Goal: Information Seeking & Learning: Find specific fact

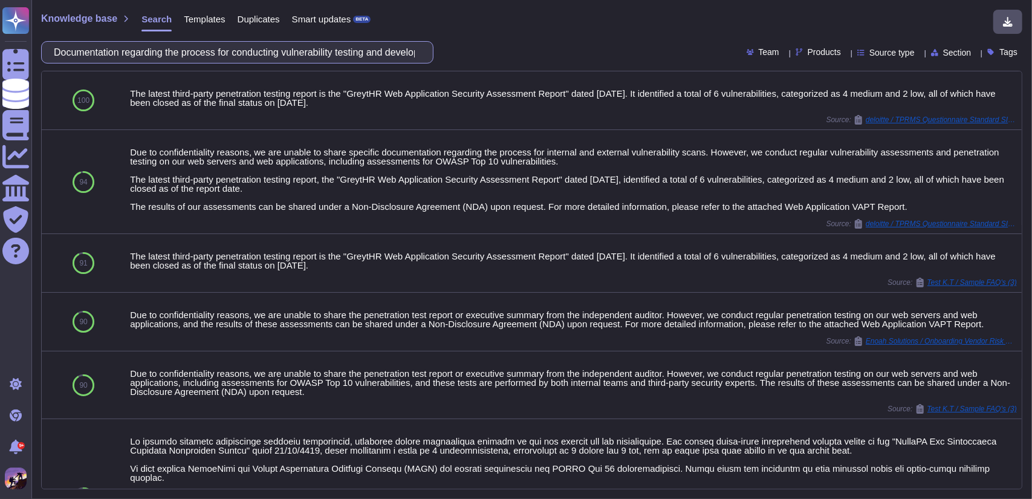
click at [420, 46] on input "Documentation regarding the process for conducting vulnerability testing and de…" at bounding box center [234, 52] width 373 height 21
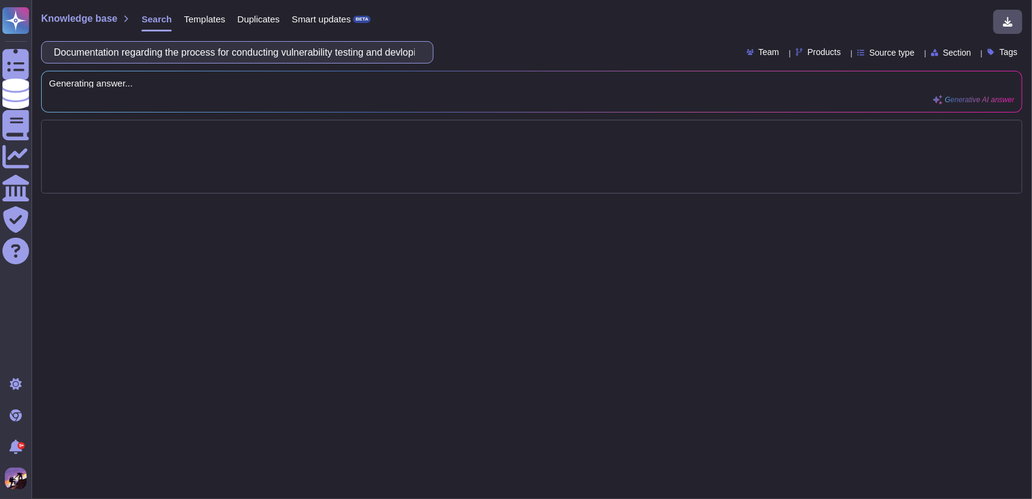
scroll to position [0, 1]
type input "Documentation regarding the process for conductingloping remediation plans for …"
click at [65, 57] on input ".Which platform are you using" at bounding box center [234, 52] width 373 height 21
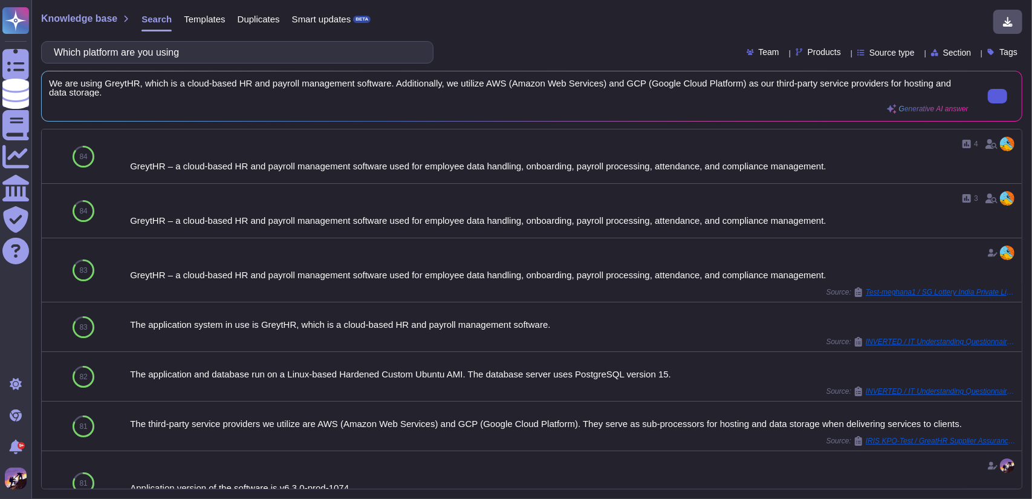
click at [988, 91] on button at bounding box center [997, 96] width 19 height 15
click at [365, 54] on input "Which platform are you using" at bounding box center [234, 52] width 373 height 21
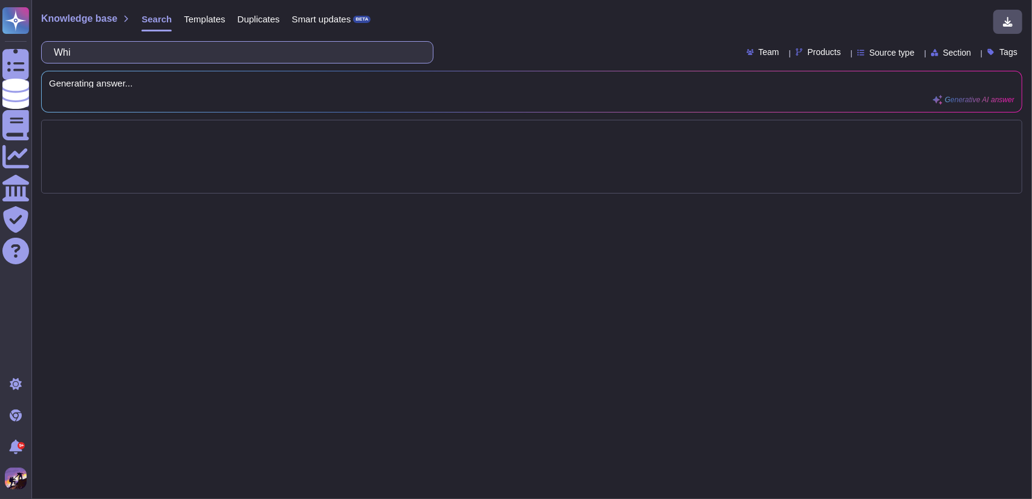
type input "Wh"
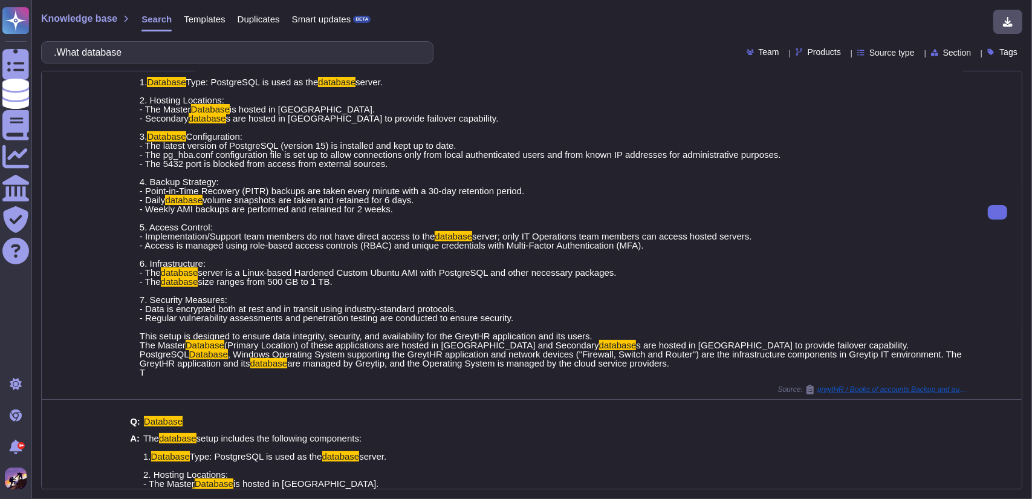
scroll to position [0, 0]
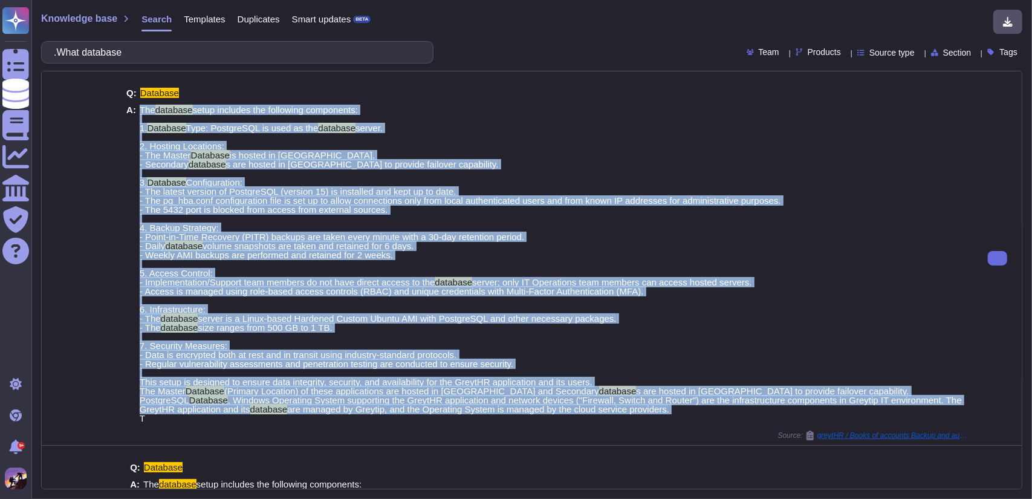
drag, startPoint x: 140, startPoint y: 108, endPoint x: 690, endPoint y: 407, distance: 626.3
click at [690, 407] on span "The database setup includes the following components: 1. Database Type: Postgre…" at bounding box center [554, 263] width 829 height 317
click at [832, 322] on span "The database setup includes the following components: 1. Database Type: Postgre…" at bounding box center [554, 263] width 829 height 317
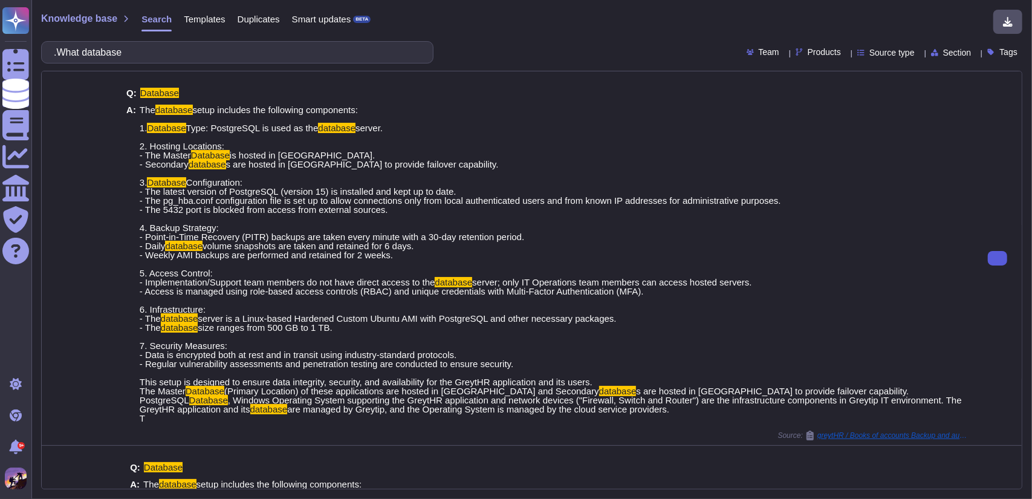
click at [998, 258] on icon at bounding box center [998, 258] width 0 height 0
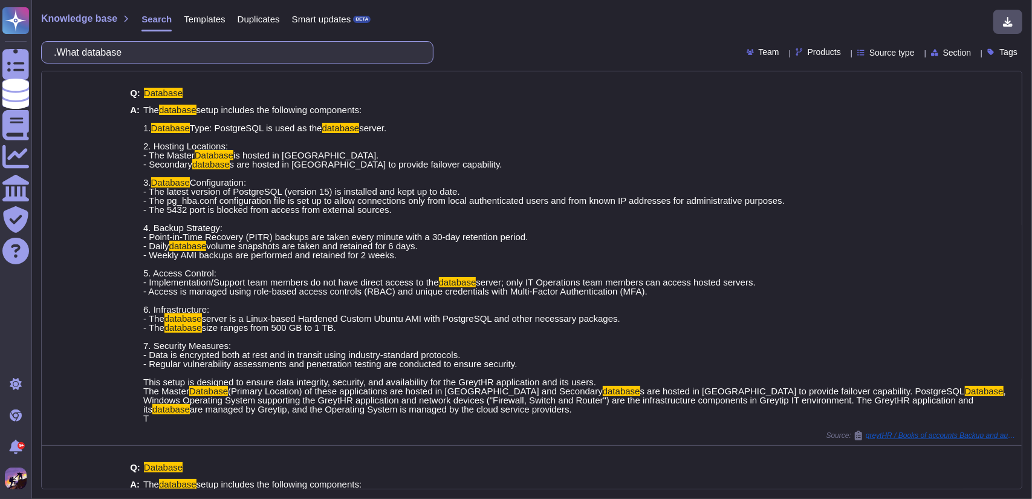
click at [360, 53] on input ".What database" at bounding box center [234, 52] width 373 height 21
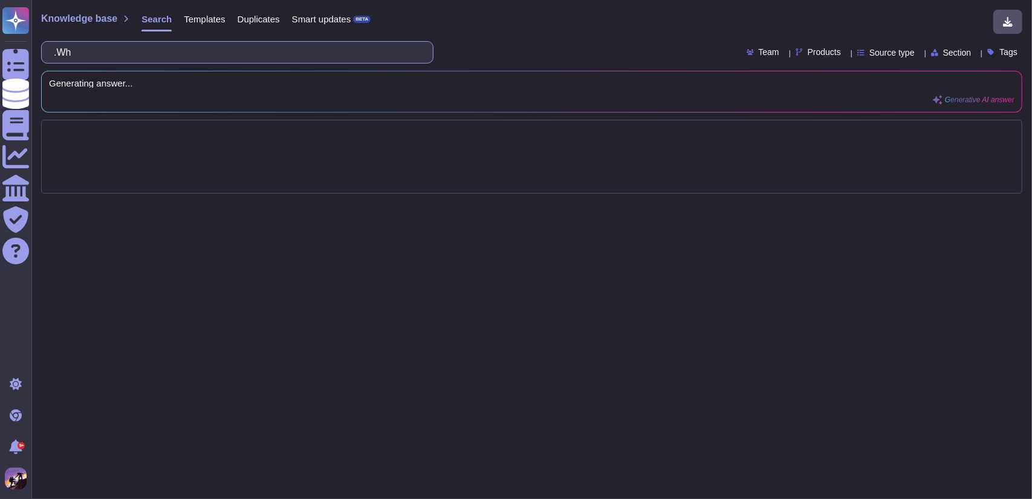
type input ".W"
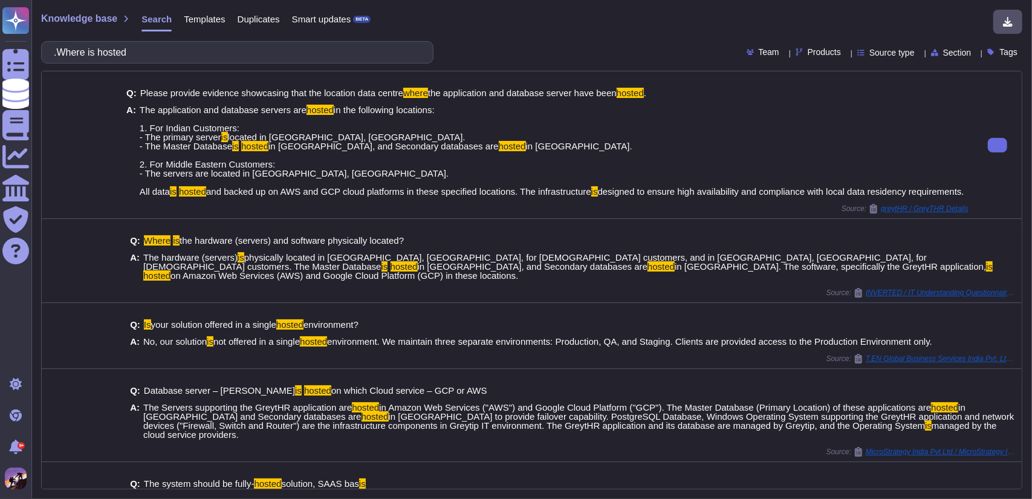
drag, startPoint x: 139, startPoint y: 106, endPoint x: 309, endPoint y: 203, distance: 195.5
click at [309, 196] on span "The application and database servers are hosted in the following locations: 1. …" at bounding box center [552, 150] width 825 height 91
copy span "The application and database servers are hosted in the following locations: 1. …"
click at [289, 49] on input ".Where is hosted" at bounding box center [234, 52] width 373 height 21
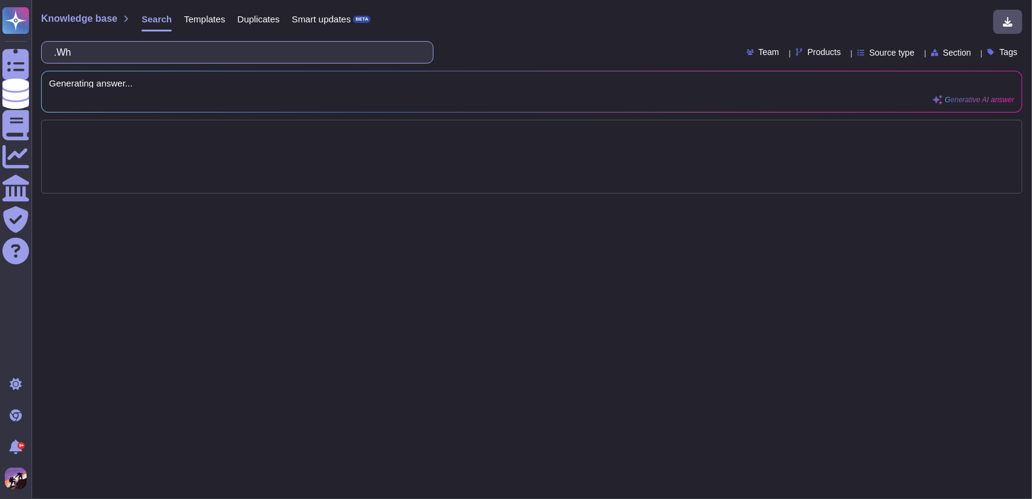
type input ".W"
click at [67, 53] on input ".What are versions of platform & database" at bounding box center [234, 52] width 373 height 21
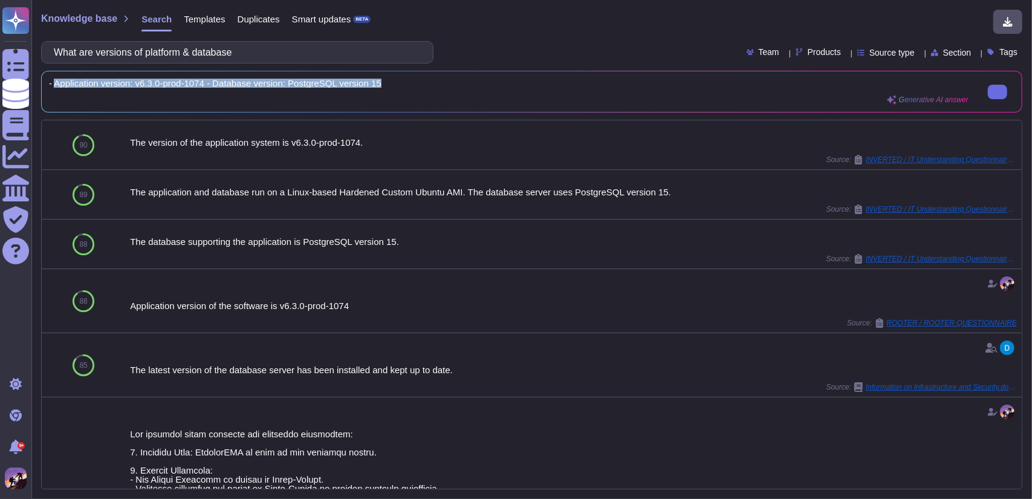
drag, startPoint x: 58, startPoint y: 82, endPoint x: 385, endPoint y: 80, distance: 326.5
click at [385, 80] on span "- Application version: v6.3.0-prod-1074 - Database version: PostgreSQL version …" at bounding box center [509, 83] width 920 height 9
copy span "Application version: v6.3.0-prod-1074 - Database version: PostgreSQL version 15"
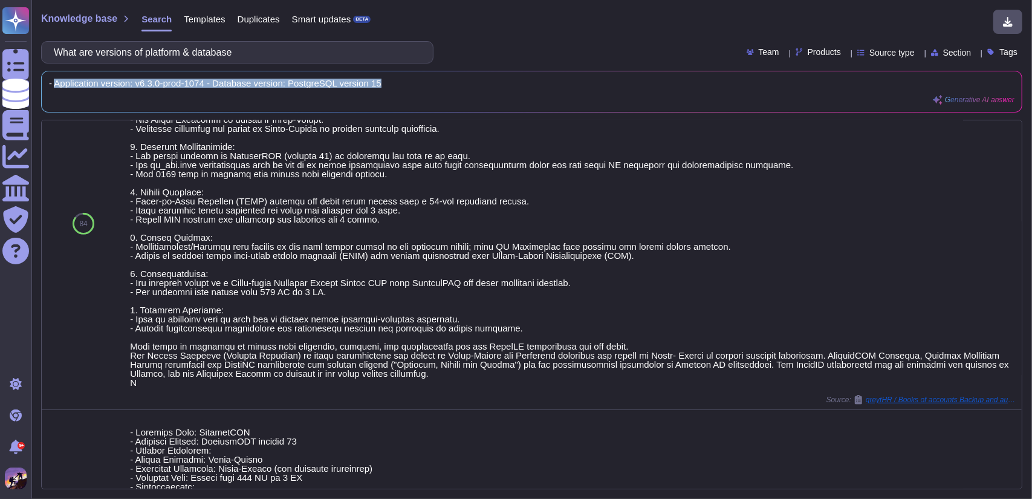
scroll to position [361, 0]
click at [264, 47] on input "What are versions of platform & database" at bounding box center [234, 52] width 373 height 21
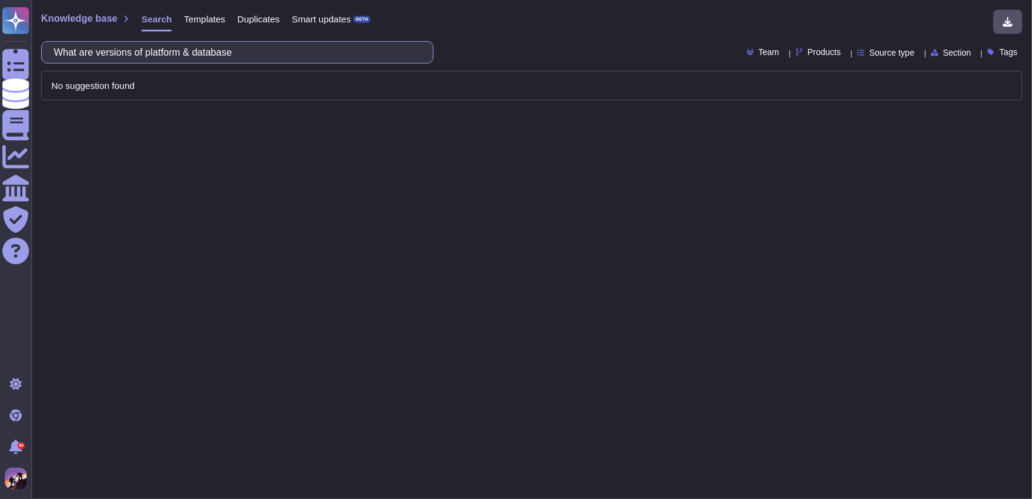
scroll to position [0, 0]
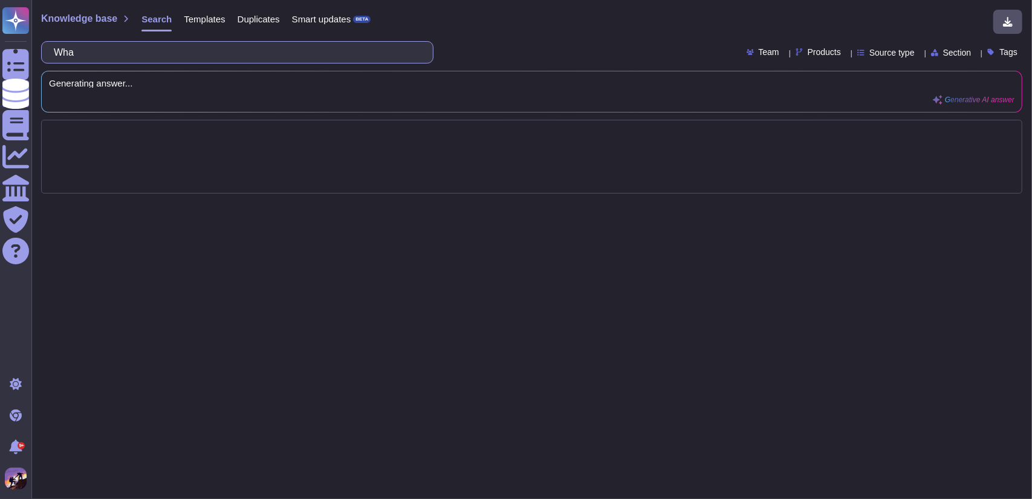
type input "Wh"
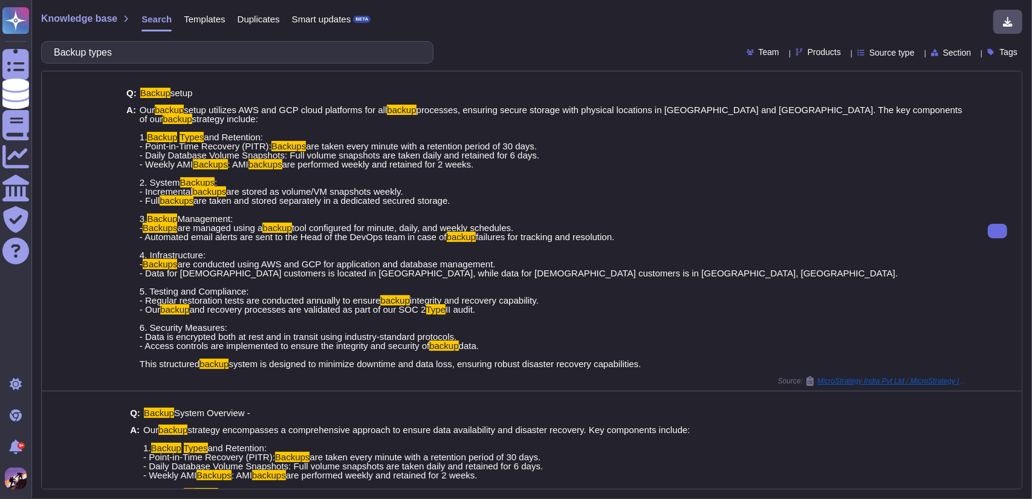
drag, startPoint x: 138, startPoint y: 108, endPoint x: 651, endPoint y: 356, distance: 570.0
click at [651, 356] on span "Our backup setup utilizes AWS and GCP cloud platforms for all backup processes,…" at bounding box center [554, 236] width 829 height 263
copy span "Our backup setup utilizes AWS and GCP cloud platforms for all backup processes,…"
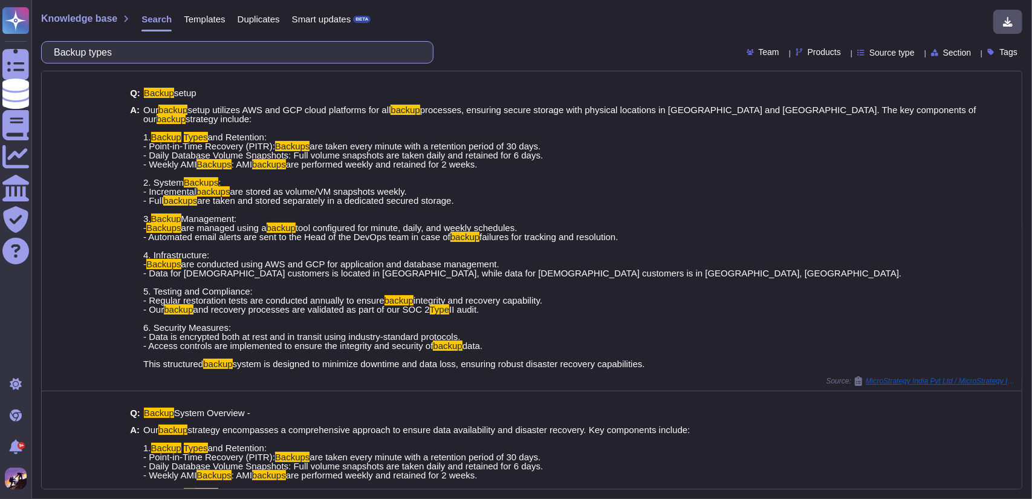
click at [383, 47] on input "Backup types" at bounding box center [234, 52] width 373 height 21
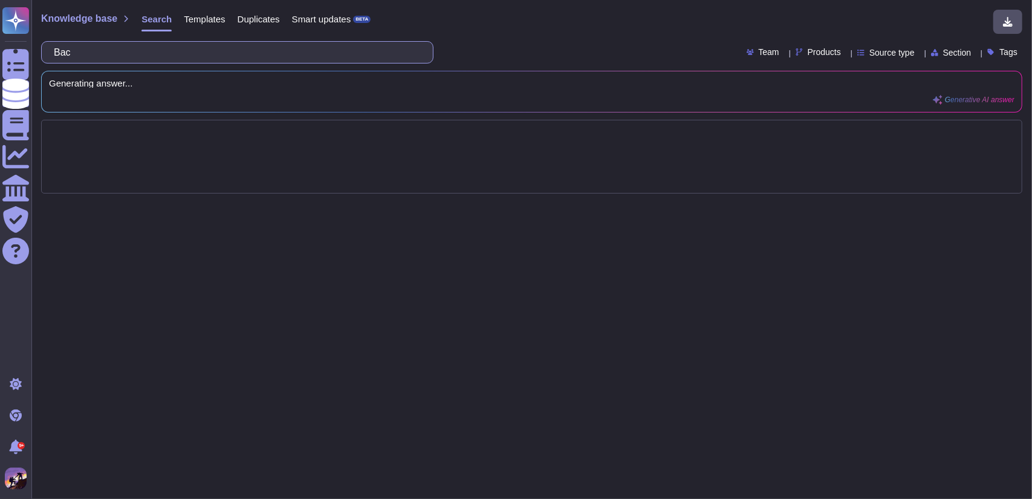
type input "Ba"
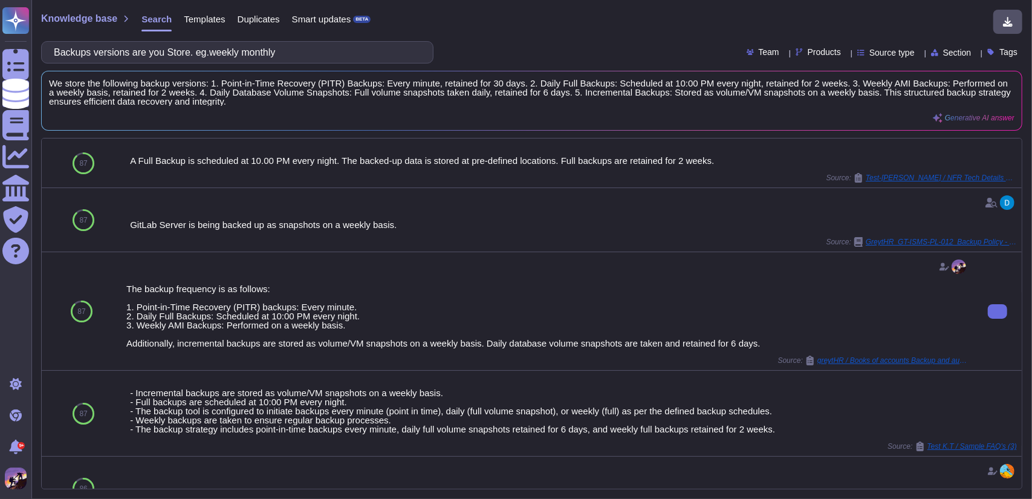
click at [122, 280] on div "The backup frequency is as follows: 1. Point-in-Time Recovery (PITR) backups: E…" at bounding box center [548, 311] width 852 height 118
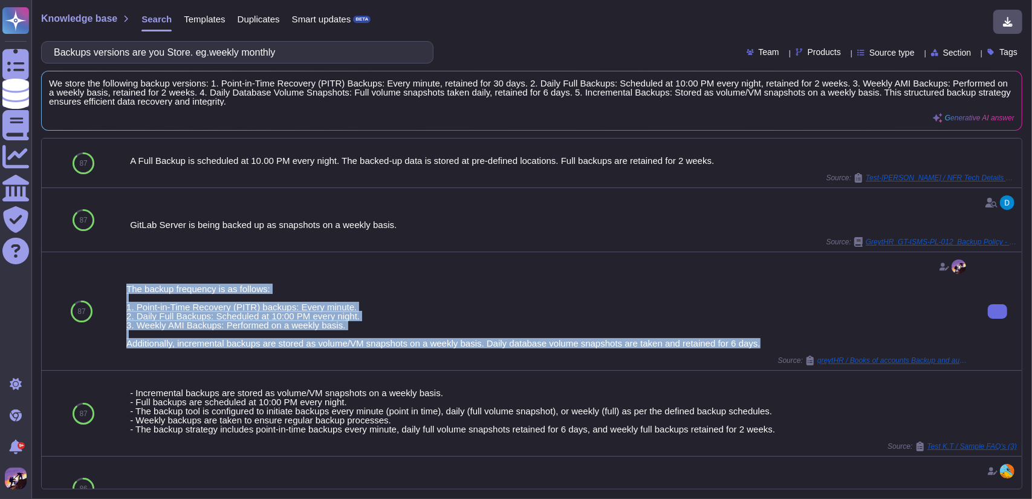
drag, startPoint x: 127, startPoint y: 290, endPoint x: 778, endPoint y: 346, distance: 653.1
click at [778, 346] on div "The backup frequency is as follows: 1. Point-in-Time Recovery (PITR) backups: E…" at bounding box center [547, 315] width 842 height 63
copy div "The backup frequency is as follows: 1. Point-in-Time Recovery (PITR) backups: E…"
